Goal: Information Seeking & Learning: Learn about a topic

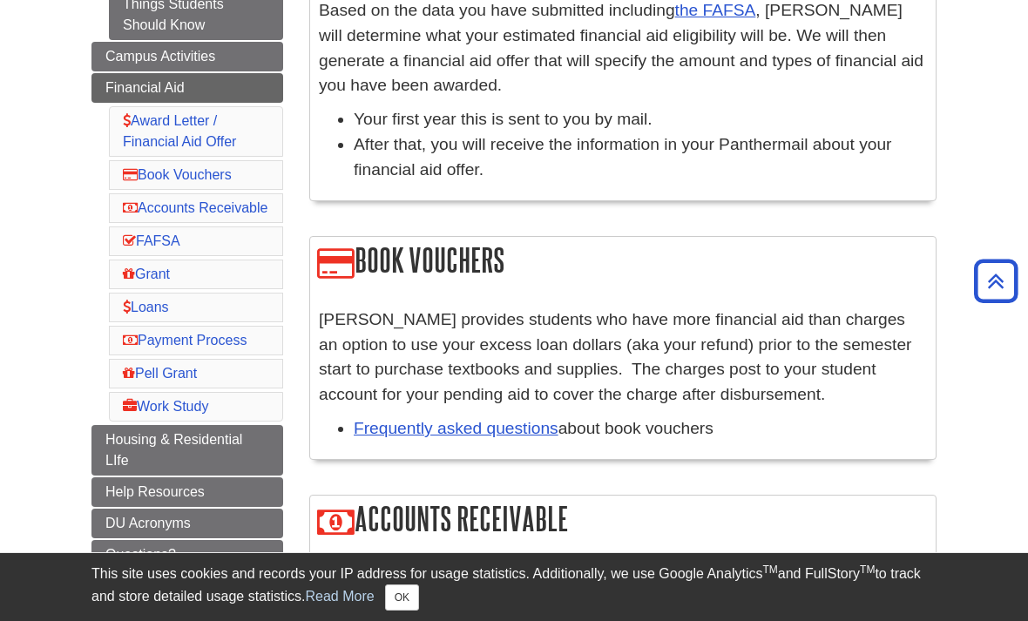
scroll to position [368, 0]
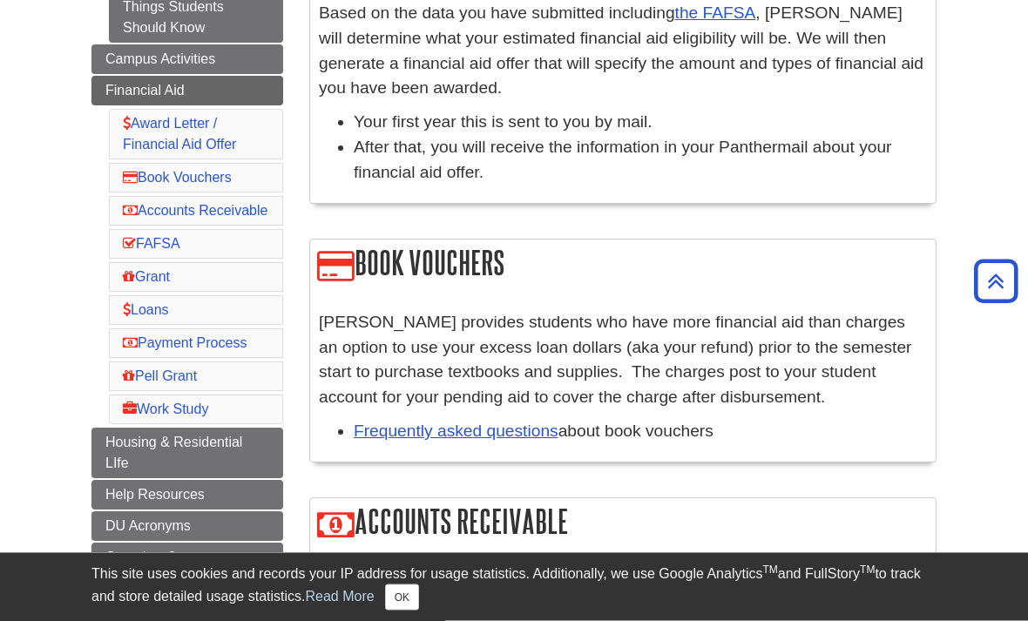
click at [172, 180] on link "Book Vouchers" at bounding box center [177, 178] width 109 height 15
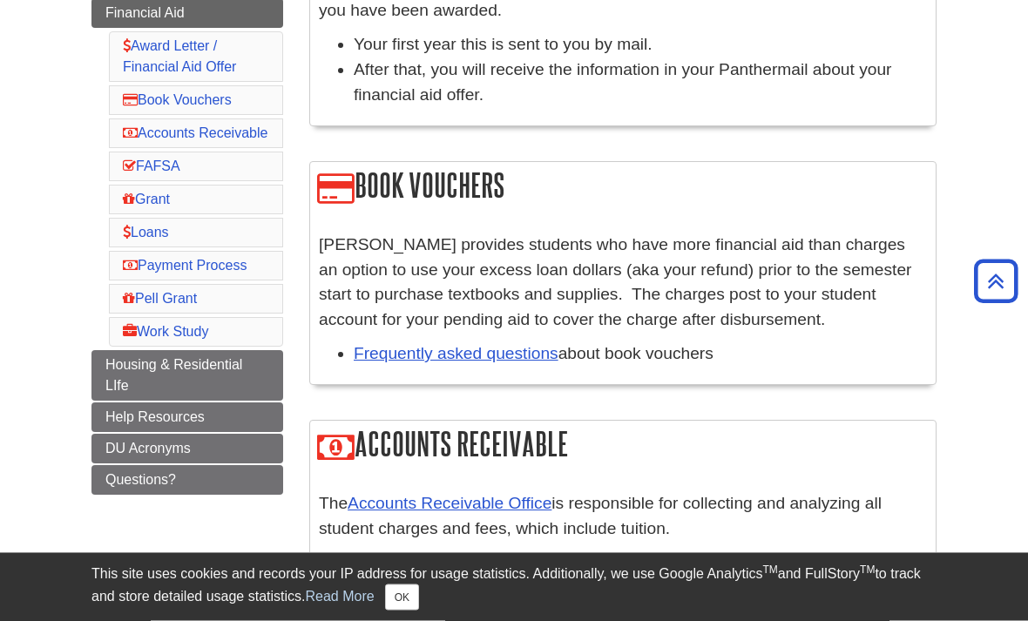
scroll to position [446, 0]
click at [160, 135] on link "Accounts Receivable" at bounding box center [195, 132] width 145 height 15
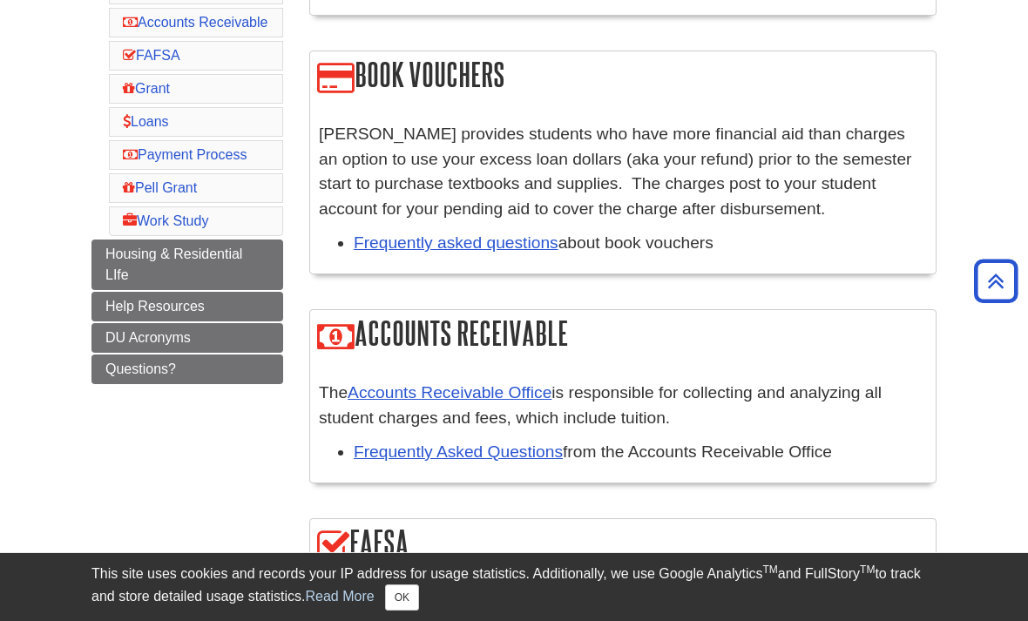
scroll to position [556, 0]
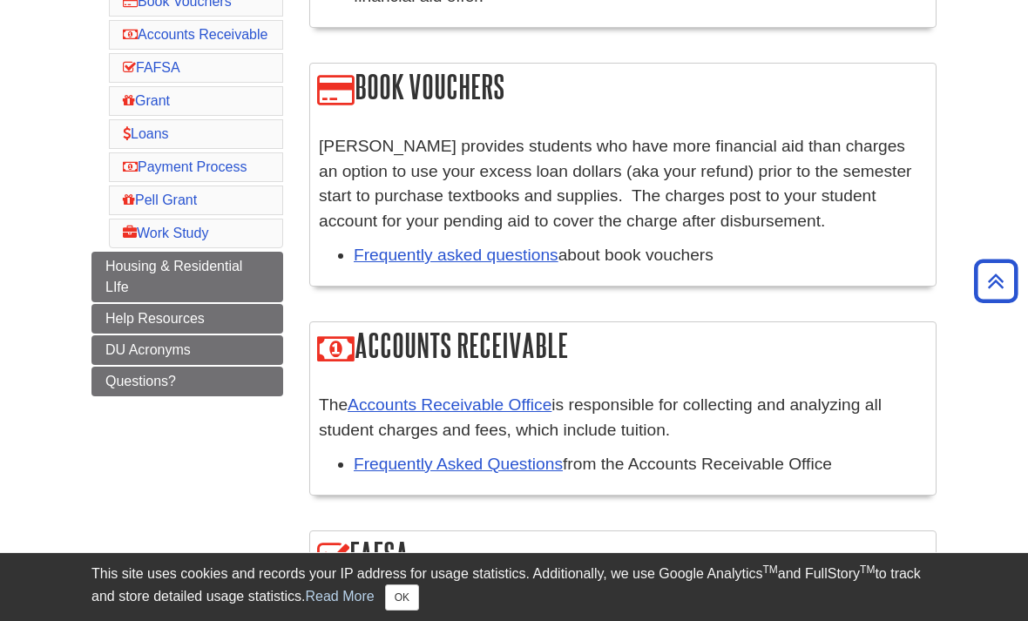
click at [157, 75] on link "FAFSA" at bounding box center [151, 67] width 57 height 15
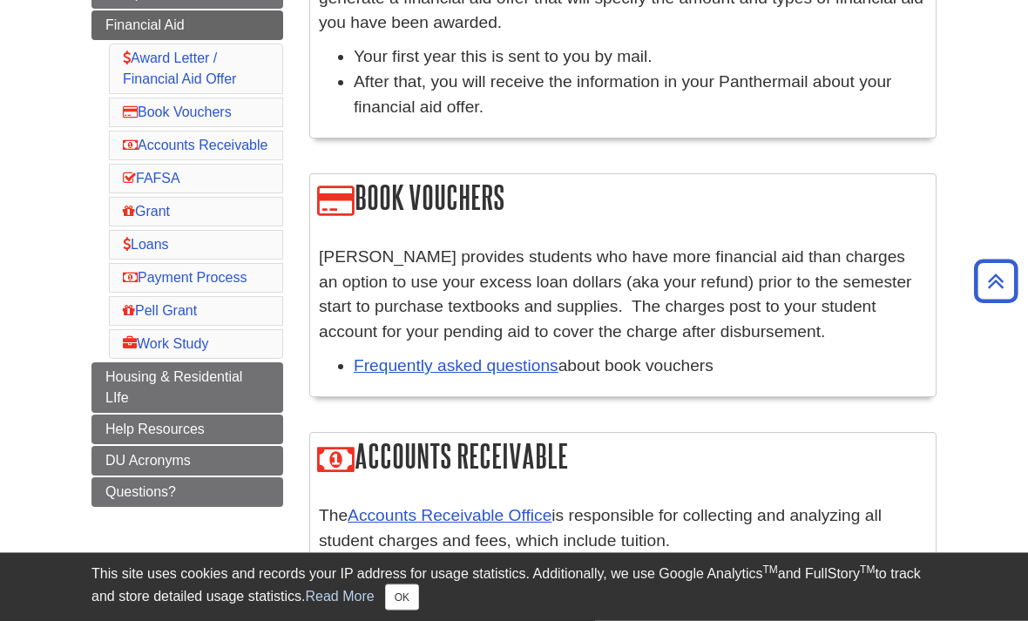
scroll to position [434, 0]
click at [179, 402] on span "Housing & Residential LIfe" at bounding box center [173, 387] width 137 height 36
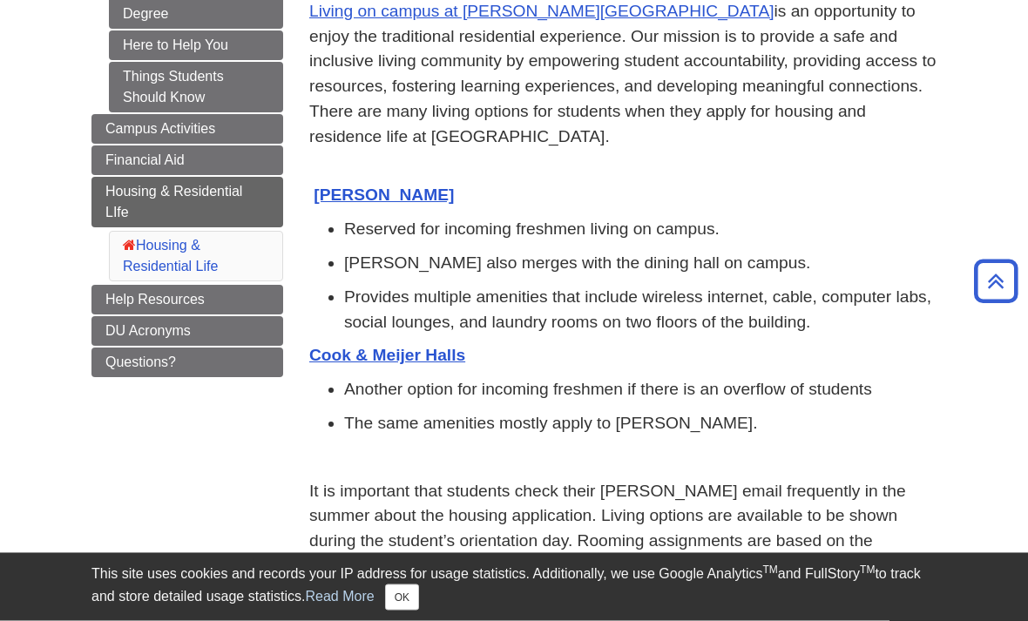
scroll to position [299, 0]
click at [152, 294] on span "Help Resources" at bounding box center [154, 299] width 99 height 15
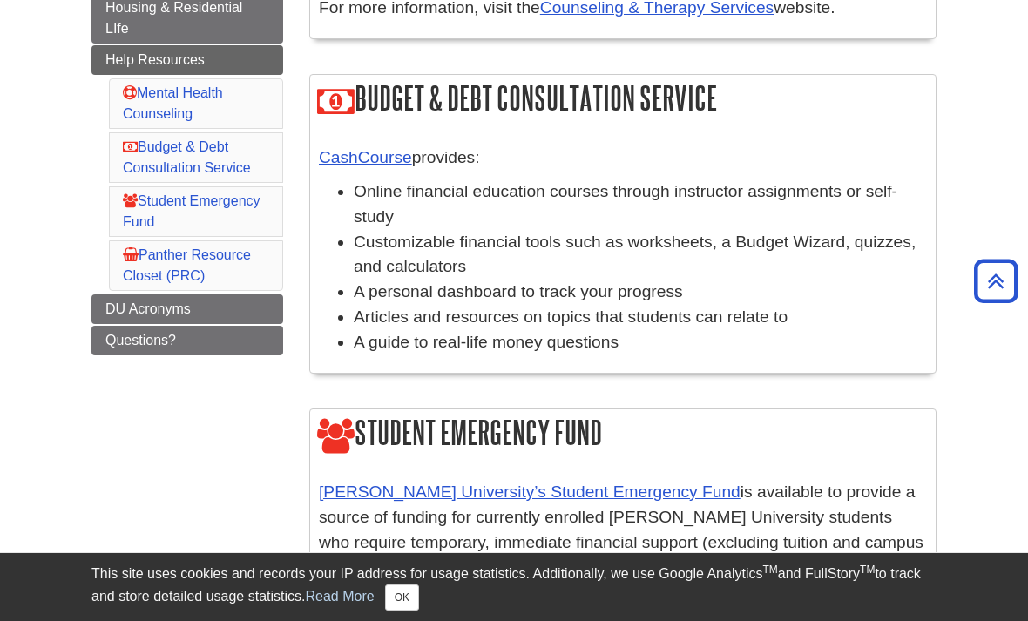
scroll to position [423, 0]
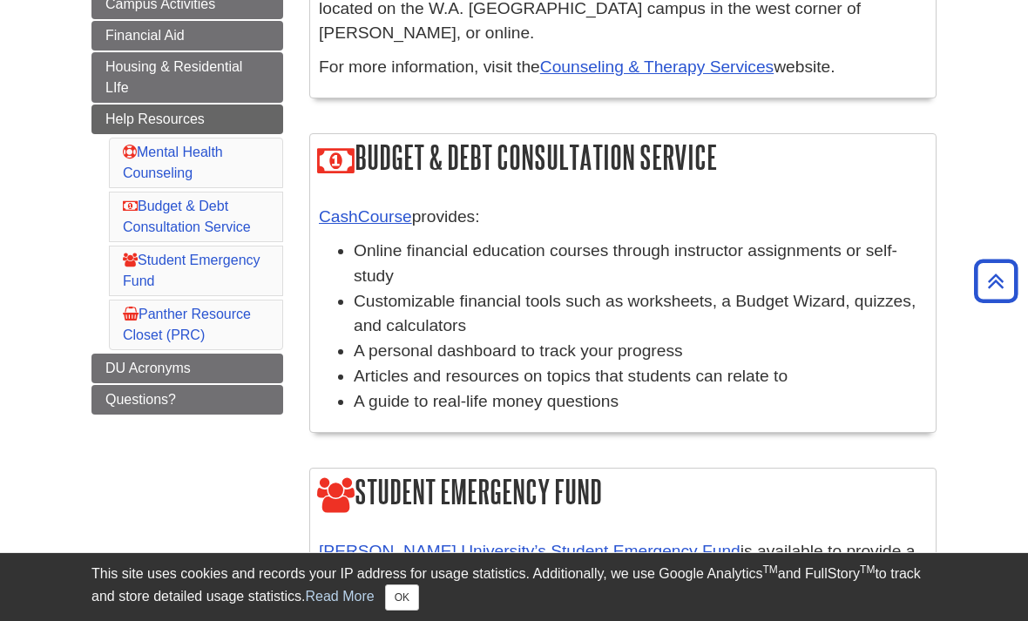
click at [160, 364] on span "DU Acronyms" at bounding box center [147, 368] width 85 height 15
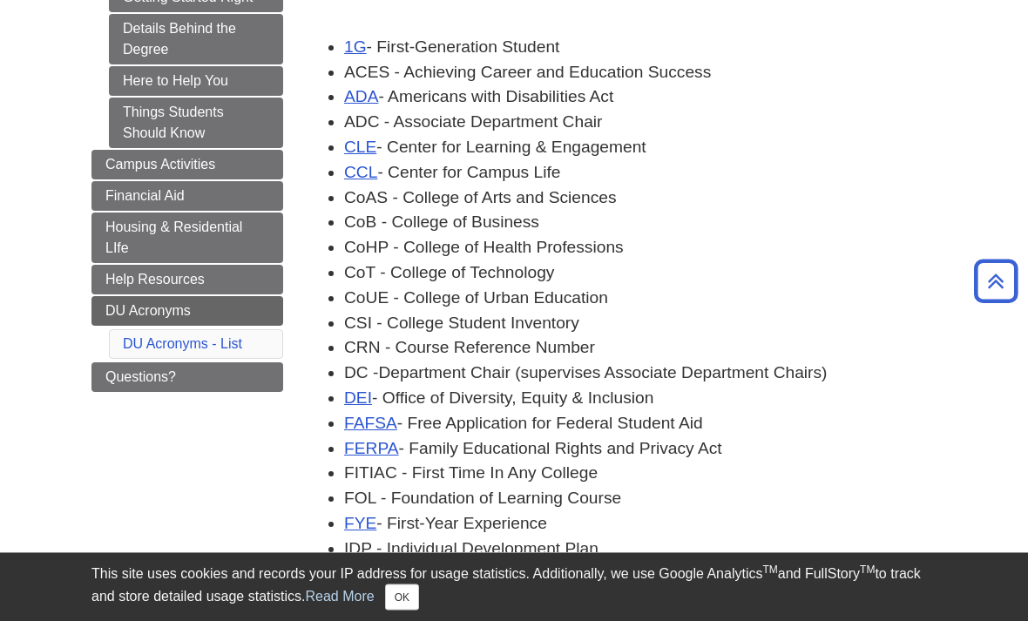
scroll to position [263, 0]
click at [159, 369] on span "Questions?" at bounding box center [140, 376] width 71 height 15
